Goal: Navigation & Orientation: Find specific page/section

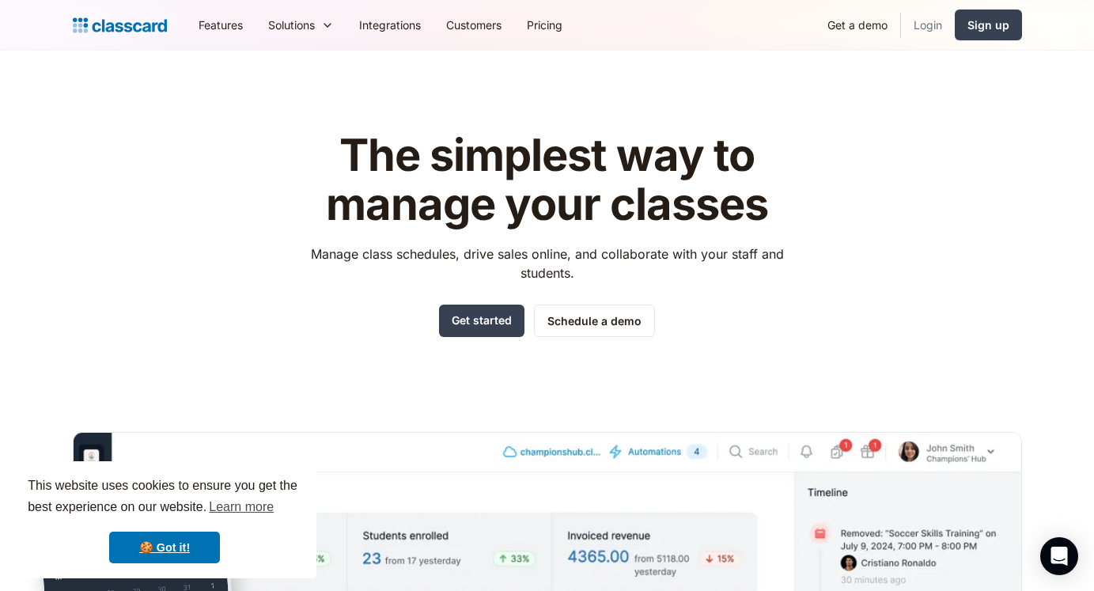
click at [926, 23] on link "Login" at bounding box center [928, 25] width 54 height 36
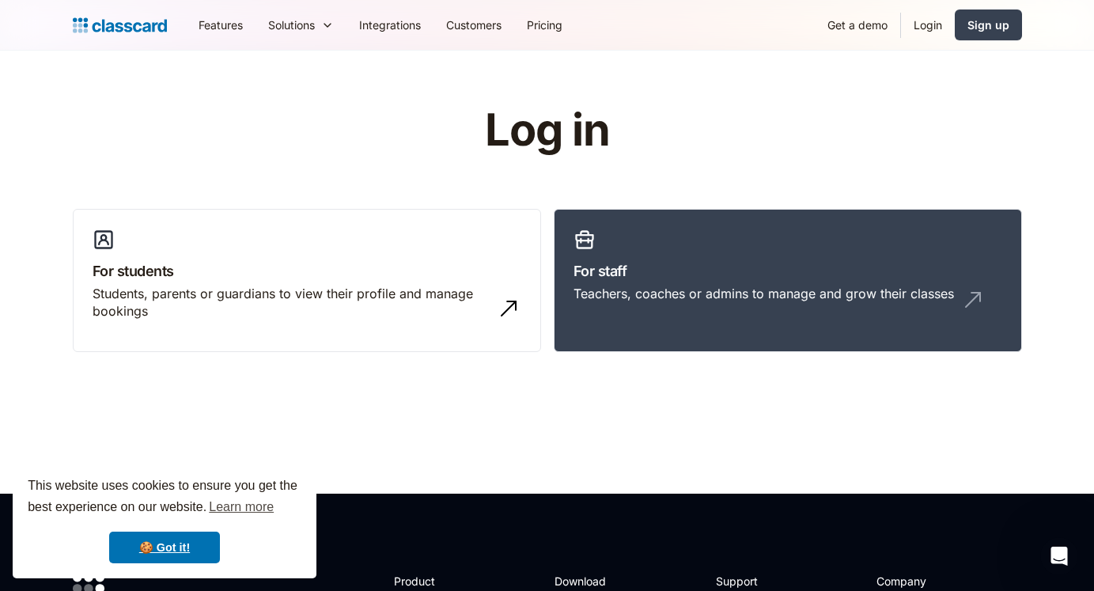
click at [924, 26] on link "Login" at bounding box center [928, 25] width 54 height 36
click at [605, 271] on h3 "For staff" at bounding box center [787, 270] width 429 height 21
